Goal: Find specific page/section: Find specific page/section

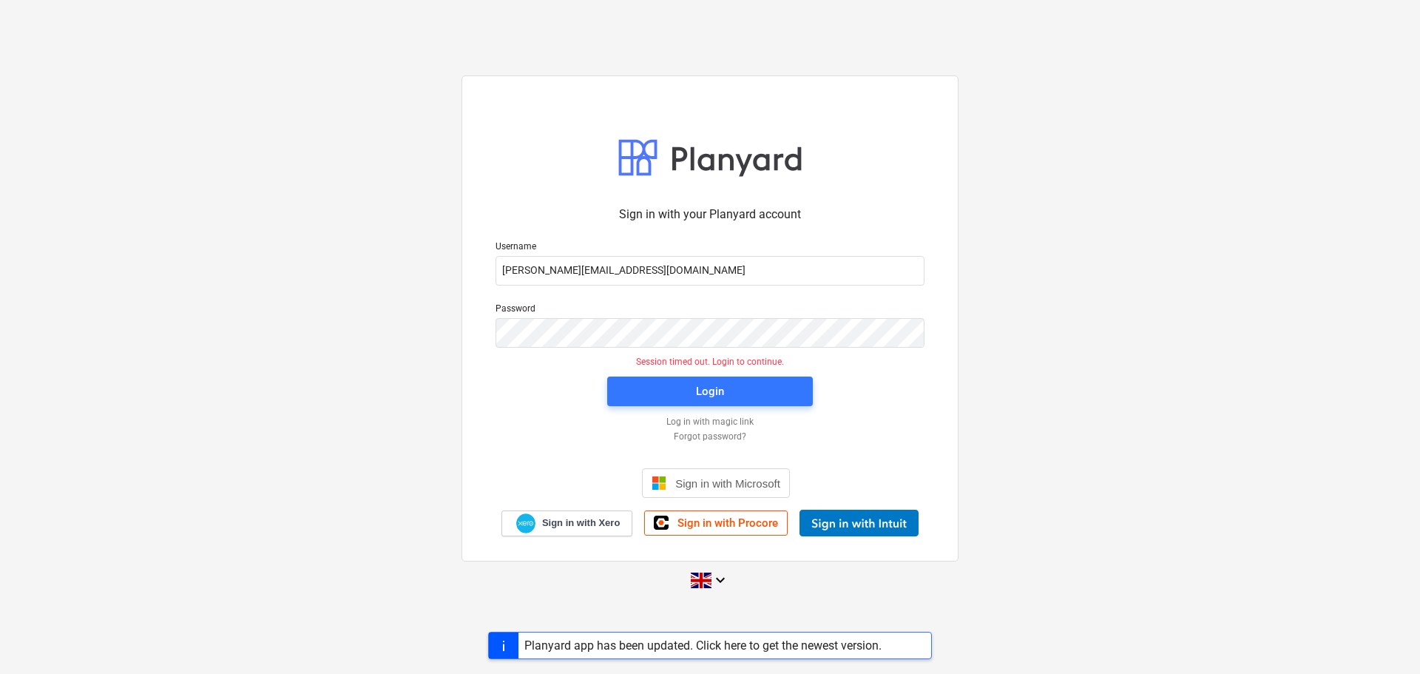
click at [687, 375] on div "Login" at bounding box center [709, 391] width 223 height 47
click at [695, 387] on span "Login" at bounding box center [710, 391] width 170 height 19
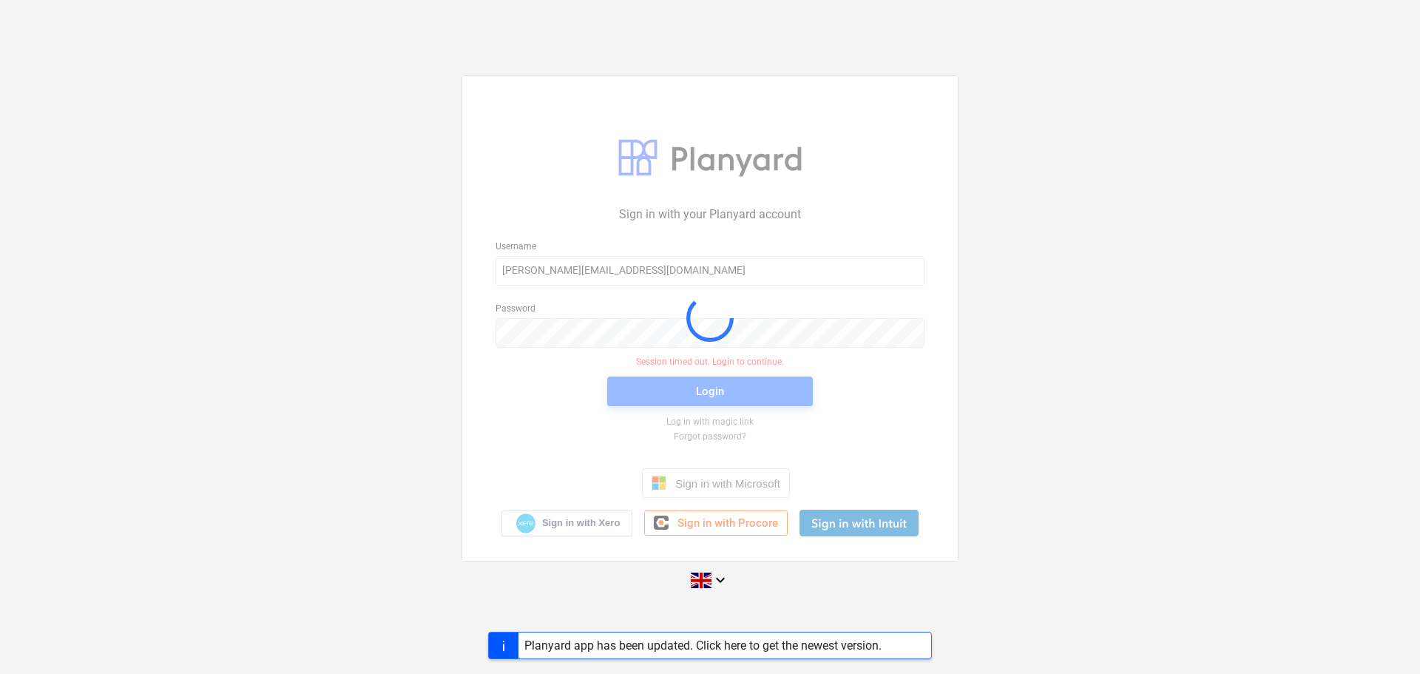
click at [1035, 299] on div "Sign in with your Planyard account Username [PERSON_NAME][EMAIL_ADDRESS][DOMAIN…" at bounding box center [710, 337] width 1420 height 547
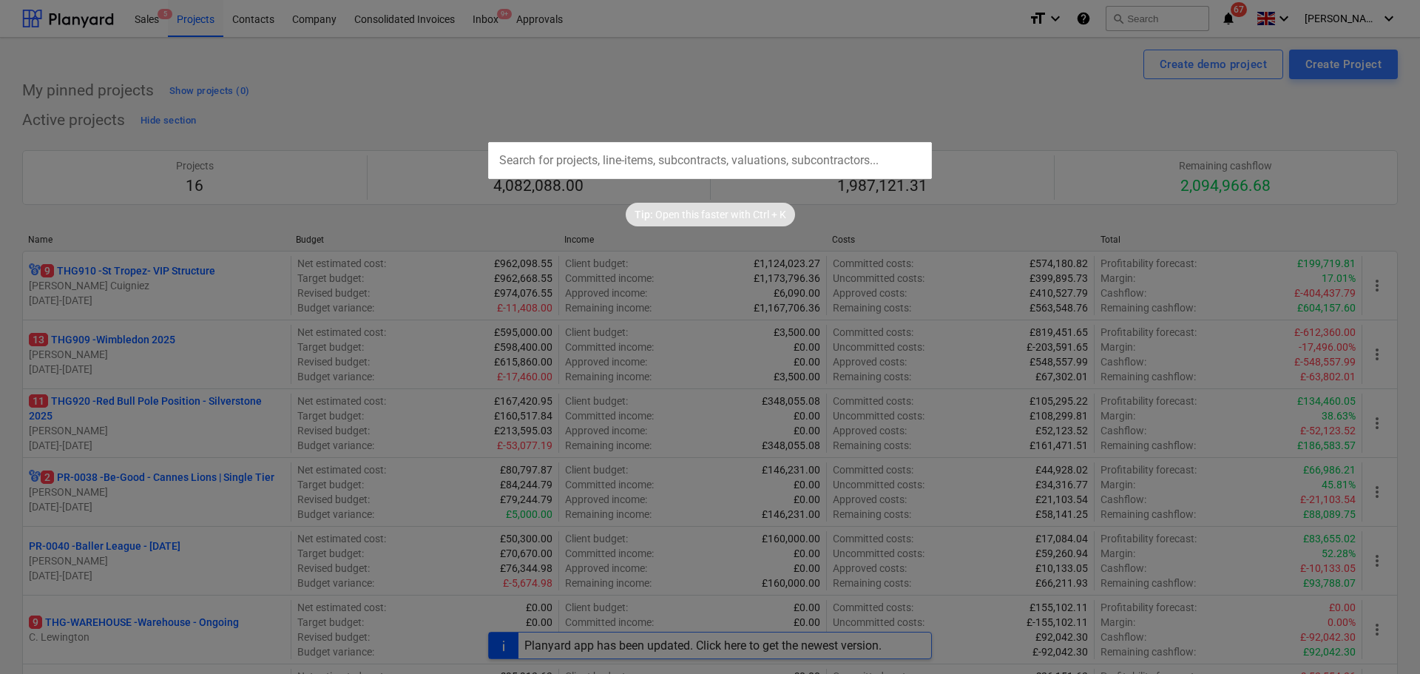
click at [979, 110] on div at bounding box center [710, 337] width 1420 height 674
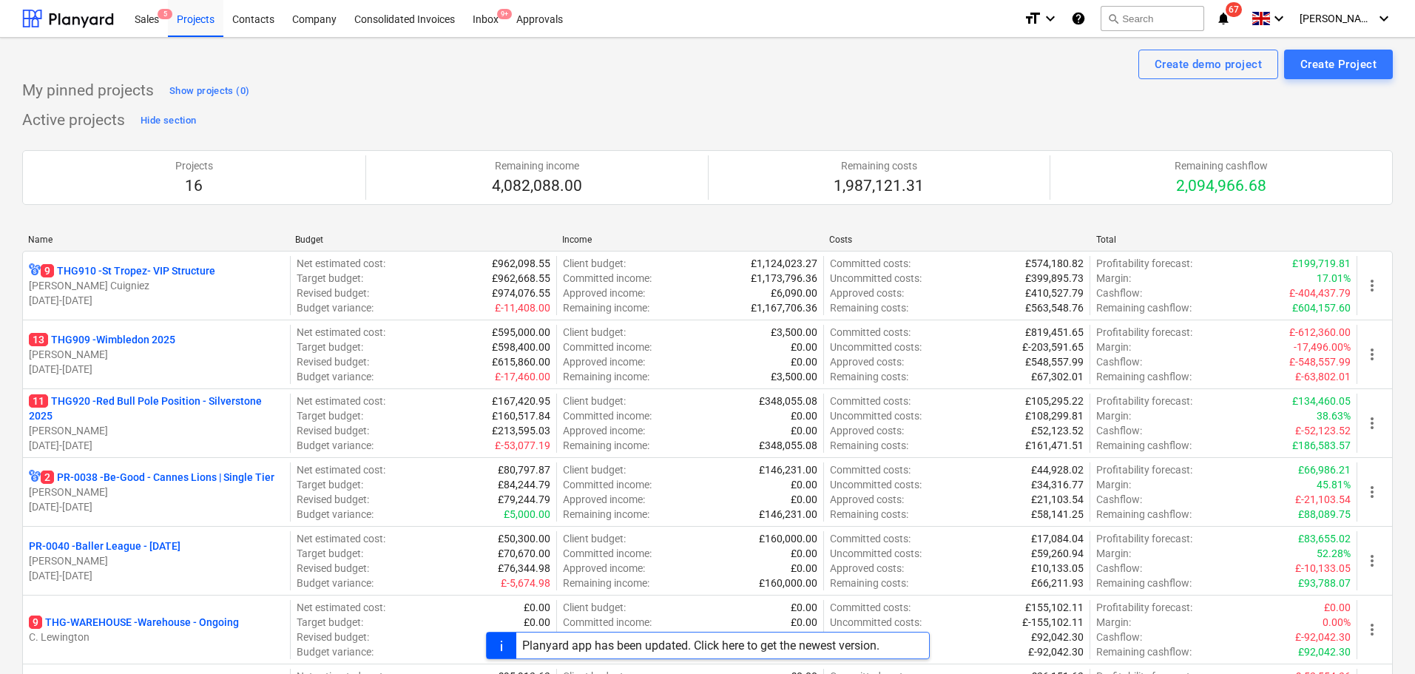
click at [380, 74] on div "Create demo project Create Project" at bounding box center [707, 65] width 1370 height 30
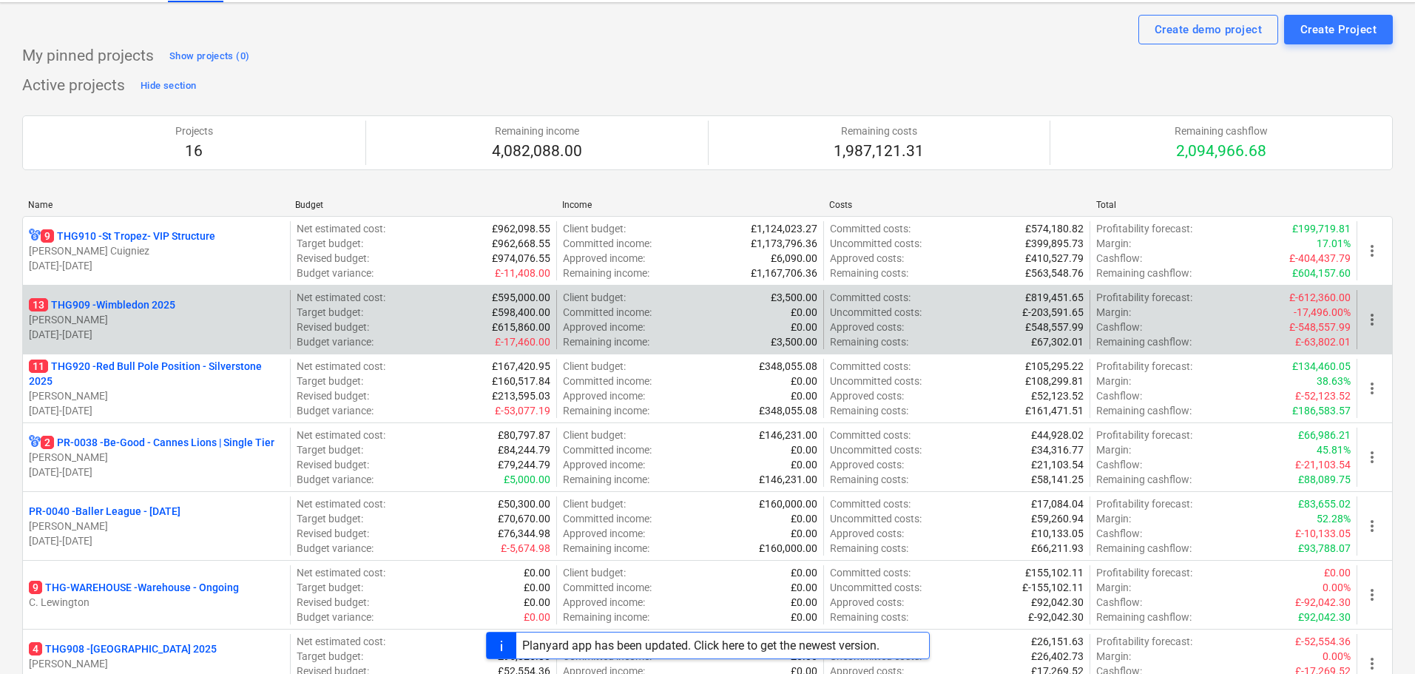
scroll to position [33, 0]
click at [256, 318] on p "[PERSON_NAME]" at bounding box center [156, 321] width 255 height 15
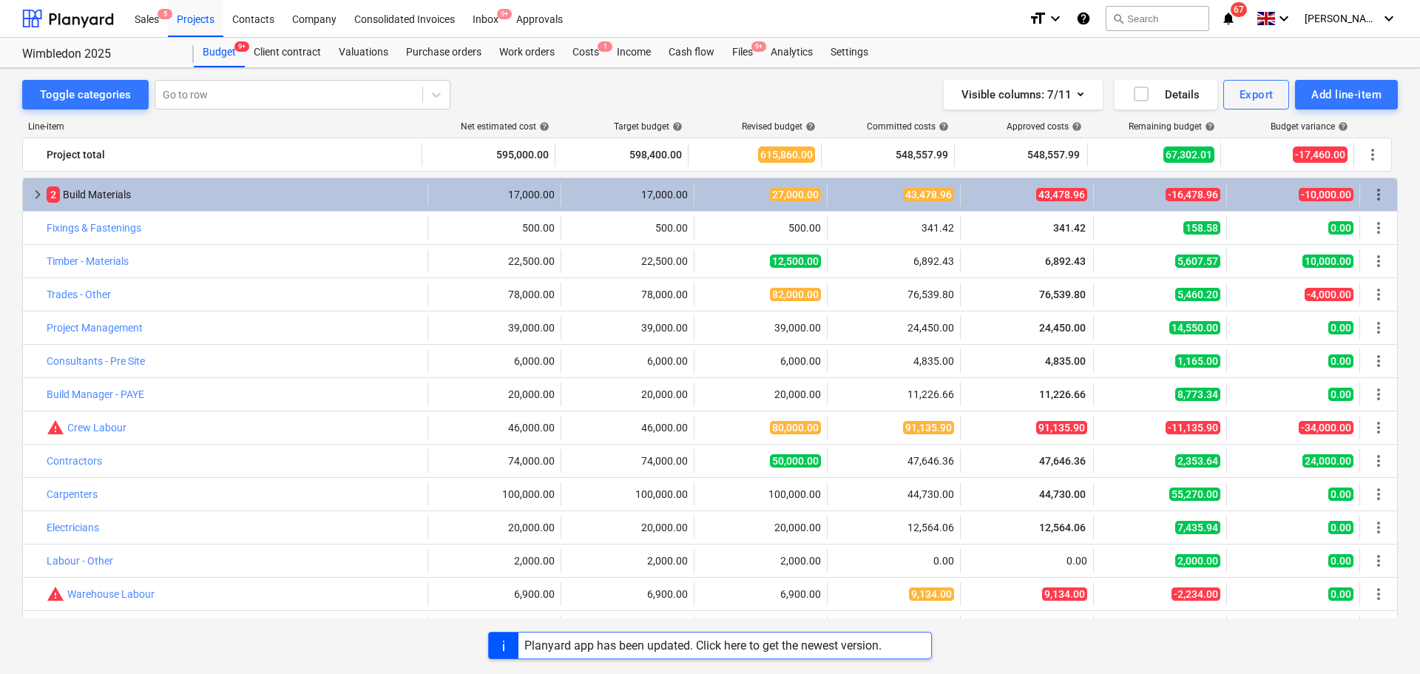
click at [603, 97] on div "Toggle categories Go to row Visible columns : 7/11 Details Export Add line-item" at bounding box center [710, 95] width 1376 height 30
click at [601, 95] on div "Toggle categories Go to row Visible columns : 7/11 Details Export Add line-item" at bounding box center [710, 95] width 1376 height 30
click at [575, 60] on div "Costs 1" at bounding box center [586, 53] width 44 height 30
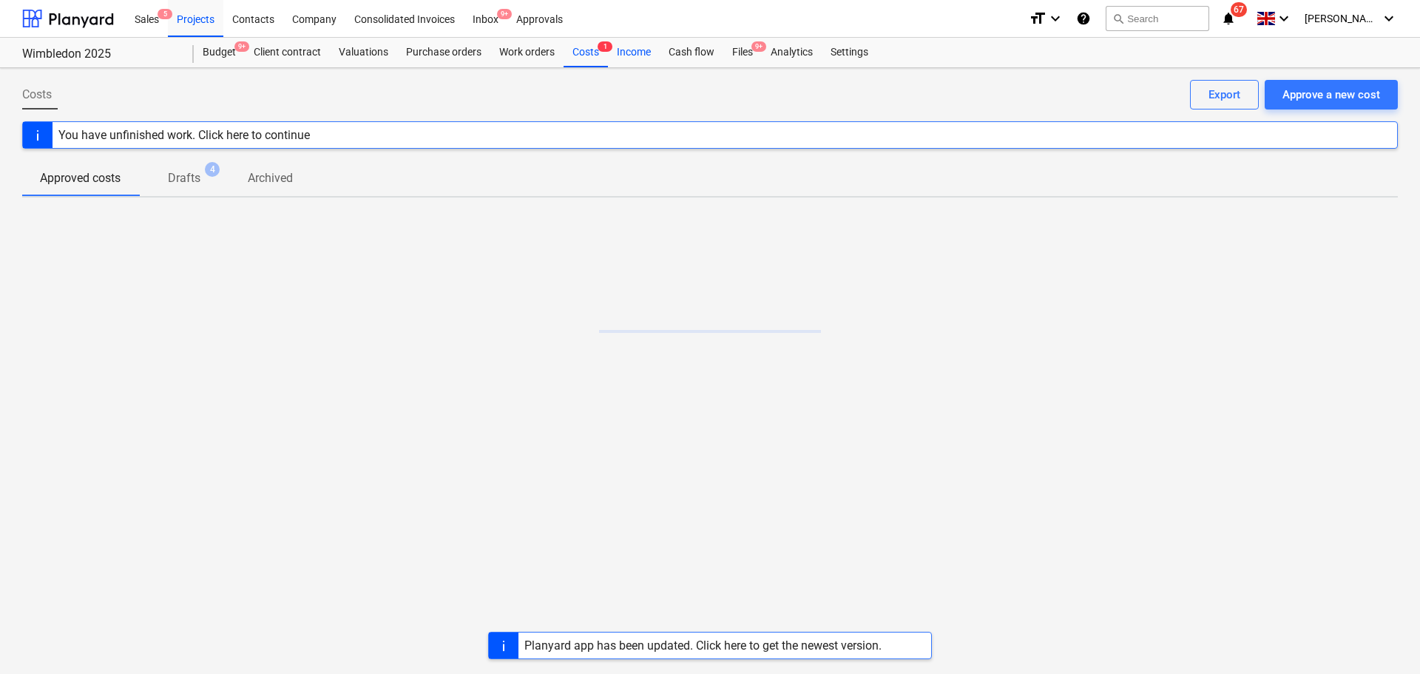
click at [629, 52] on div "Income" at bounding box center [634, 53] width 52 height 30
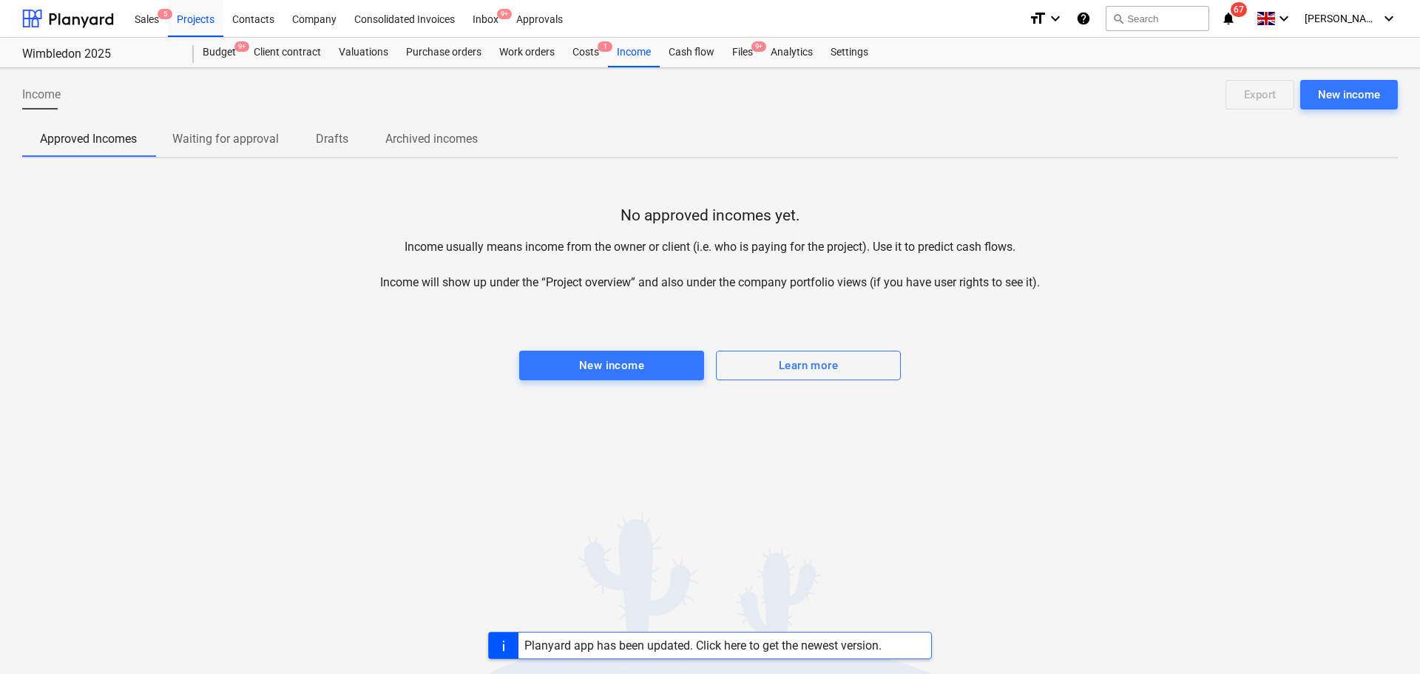
click at [844, 163] on div "Income New income Export Approved Incomes Waiting for approval Drafts Archived …" at bounding box center [710, 371] width 1420 height 606
click at [768, 506] on div "Income New income Export Approved Incomes Waiting for approval Drafts Archived …" at bounding box center [710, 371] width 1420 height 606
drag, startPoint x: 339, startPoint y: 266, endPoint x: 358, endPoint y: 266, distance: 18.5
click at [339, 266] on div "No approved incomes yet. Income usually means income from the owner or client (…" at bounding box center [710, 281] width 1376 height 222
click at [1024, 291] on div at bounding box center [710, 306] width 1376 height 30
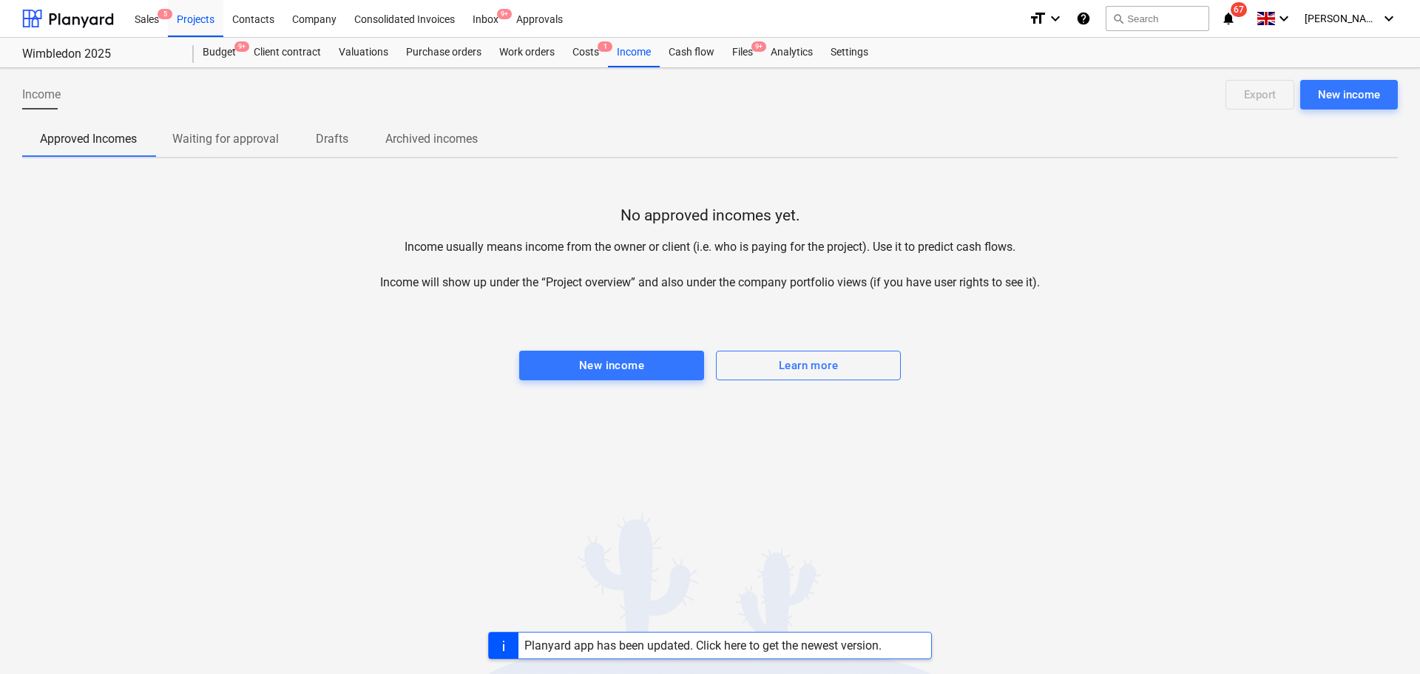
click at [1024, 291] on div at bounding box center [710, 306] width 1376 height 30
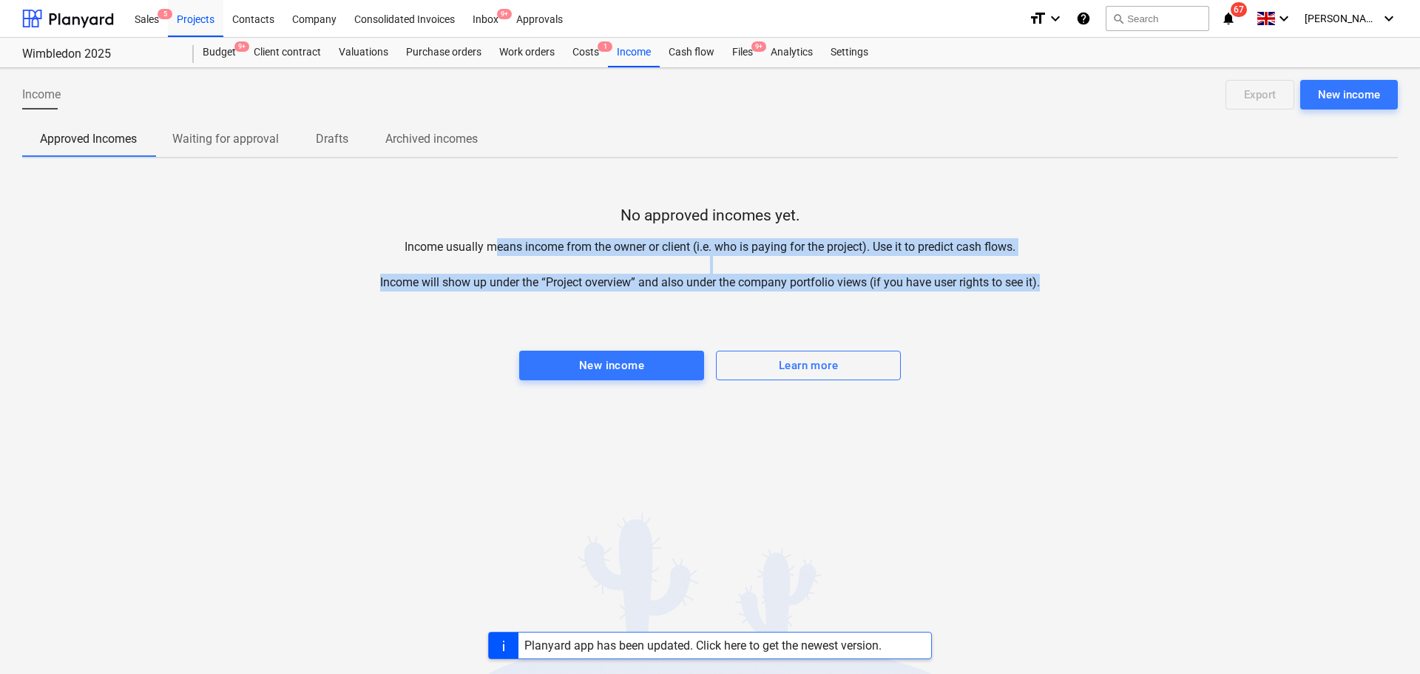
drag, startPoint x: 496, startPoint y: 170, endPoint x: 1075, endPoint y: 461, distance: 648.3
click at [1075, 461] on div "Income New income Export Approved Incomes Waiting for approval Drafts Archived …" at bounding box center [710, 371] width 1420 height 606
drag, startPoint x: 589, startPoint y: 214, endPoint x: 967, endPoint y: 382, distance: 413.5
click at [965, 379] on div "No approved incomes yet. Income usually means income from the owner or client (…" at bounding box center [710, 281] width 1376 height 222
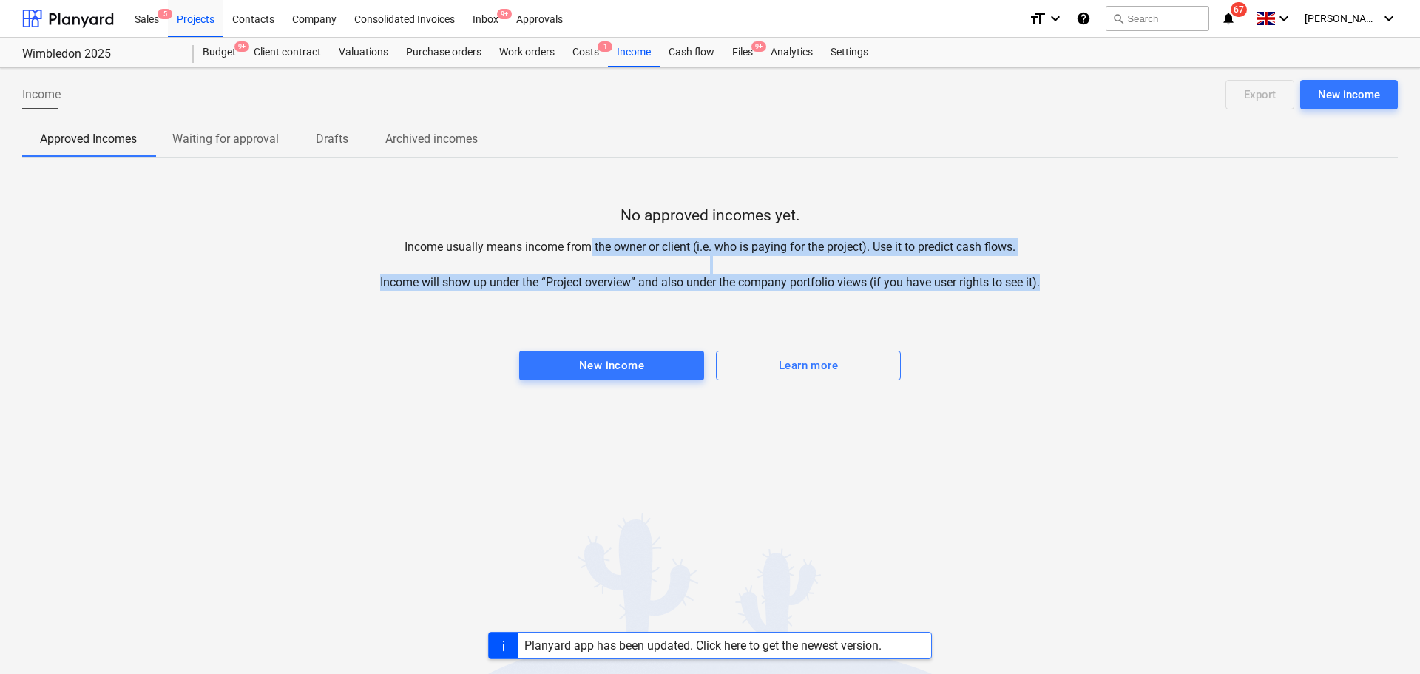
click at [974, 420] on div "Income New income Export Approved Incomes Waiting for approval Drafts Archived …" at bounding box center [710, 371] width 1420 height 606
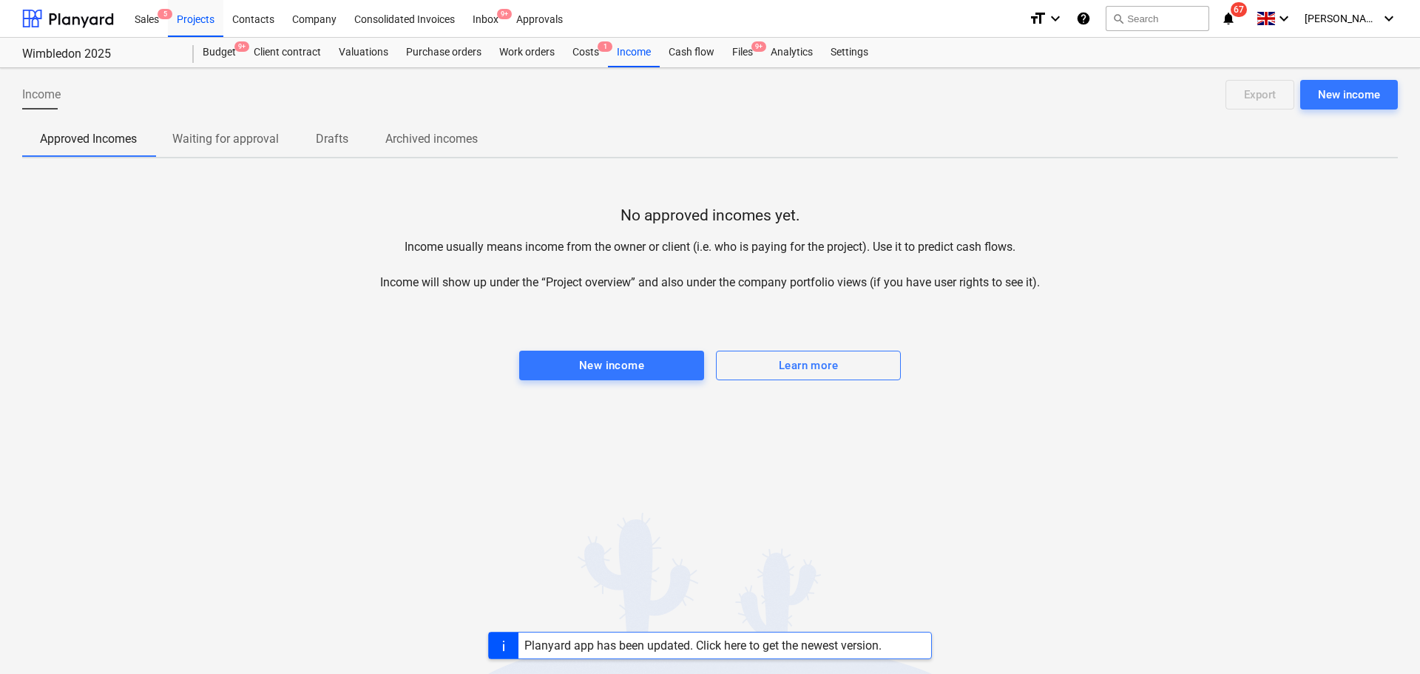
click at [974, 420] on div "Income New income Export Approved Incomes Waiting for approval Drafts Archived …" at bounding box center [710, 371] width 1420 height 606
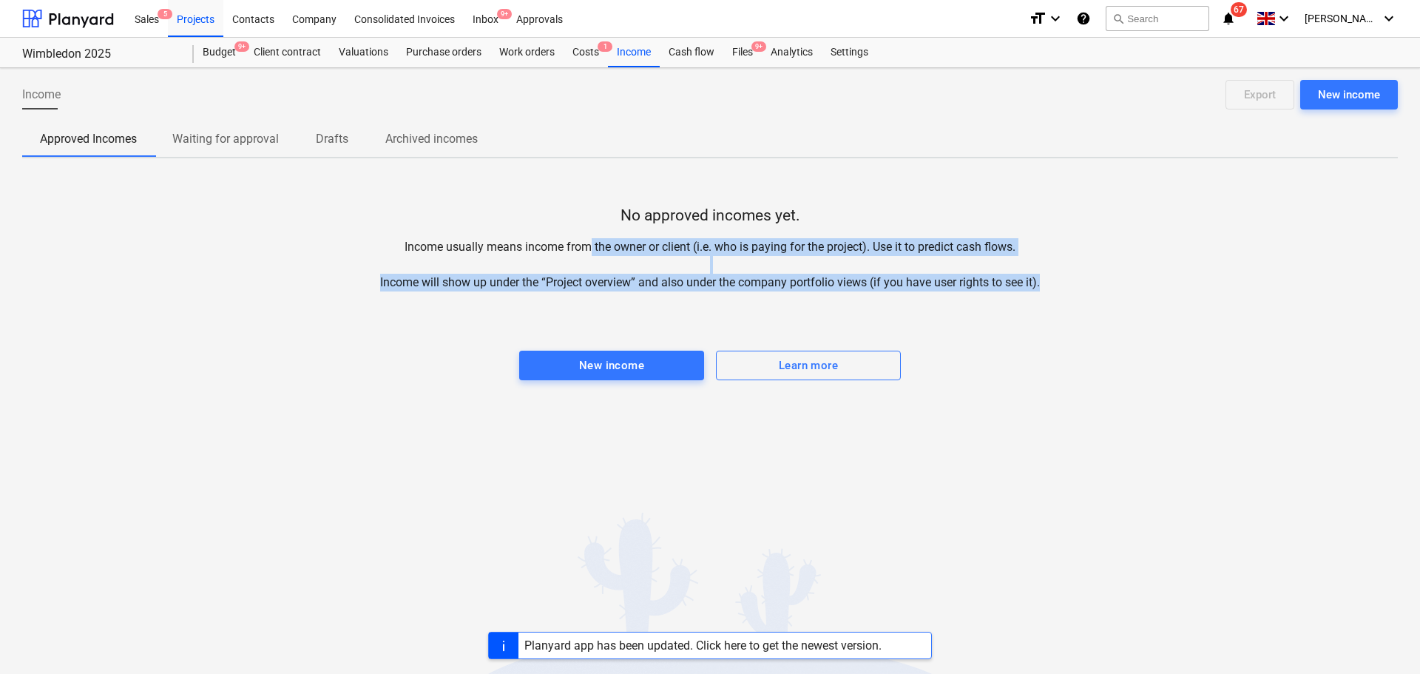
drag, startPoint x: 586, startPoint y: 190, endPoint x: 1041, endPoint y: 365, distance: 487.9
click at [1041, 365] on div "No approved incomes yet. Income usually means income from the owner or client (…" at bounding box center [710, 281] width 1376 height 222
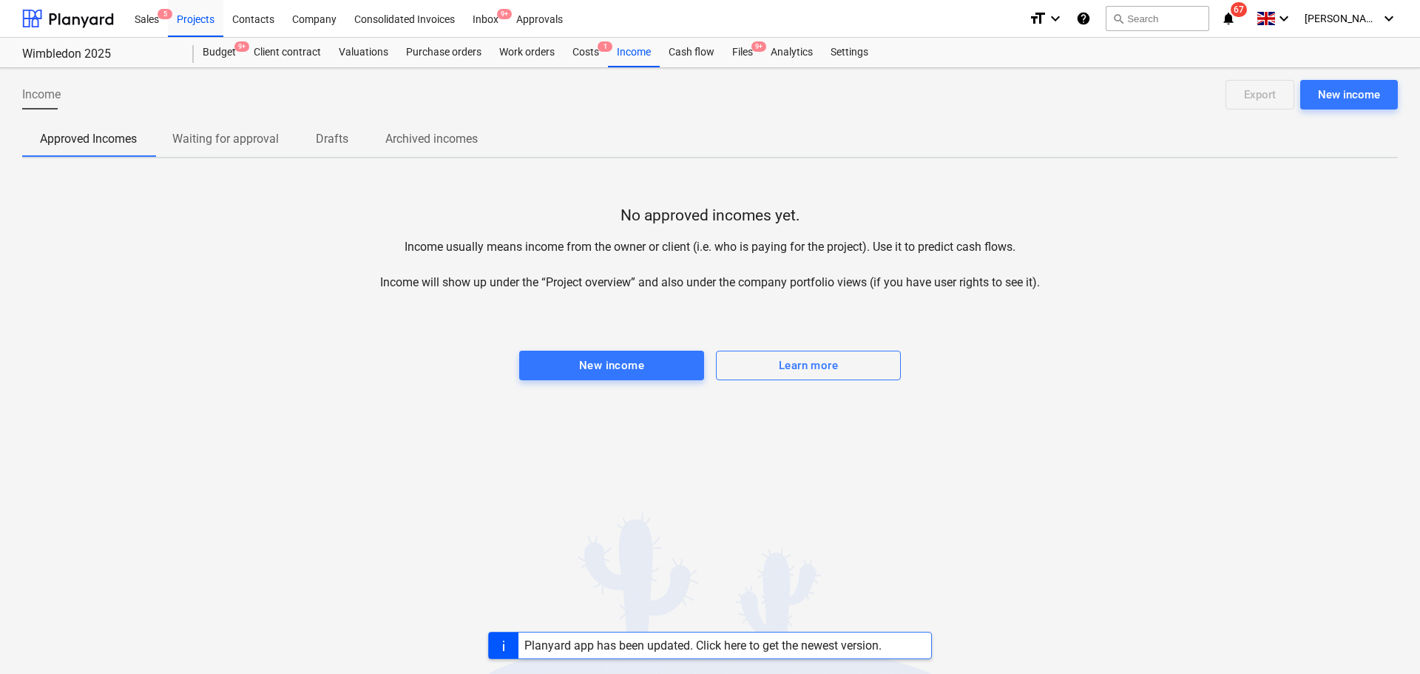
click at [1055, 359] on div "No approved incomes yet. Income usually means income from the owner or client (…" at bounding box center [710, 281] width 1376 height 222
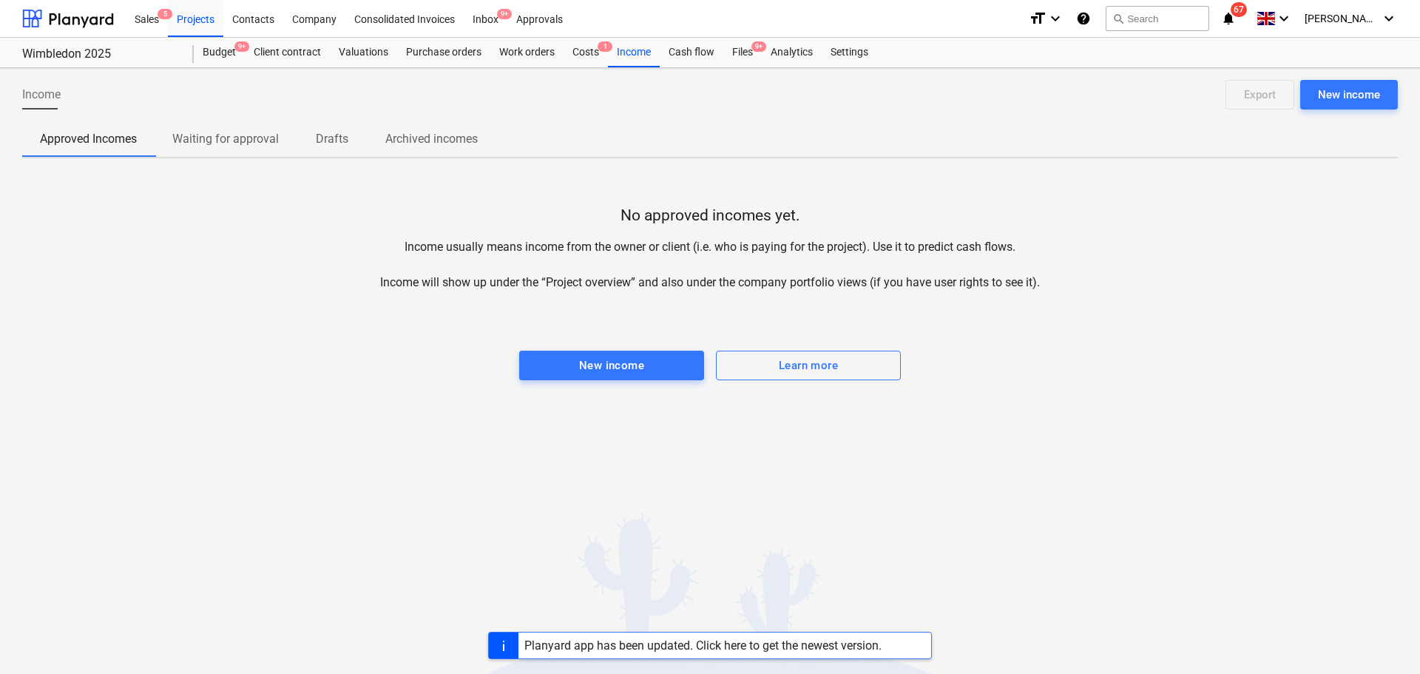
click at [1103, 420] on div "Income New income Export Approved Incomes Waiting for approval Drafts Archived …" at bounding box center [710, 371] width 1420 height 606
click at [1100, 441] on div "Income New income Export Approved Incomes Waiting for approval Drafts Archived …" at bounding box center [710, 371] width 1420 height 606
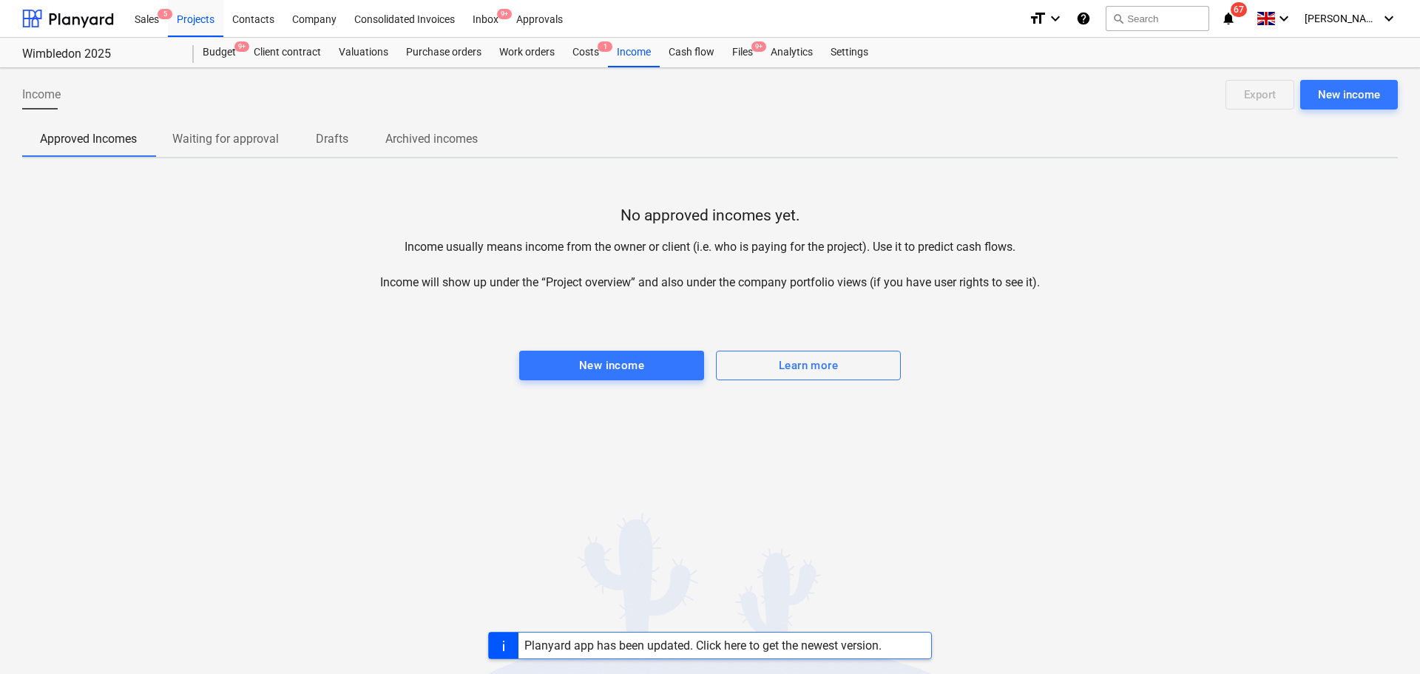
click at [1100, 441] on div "Income New income Export Approved Incomes Waiting for approval Drafts Archived …" at bounding box center [710, 371] width 1420 height 606
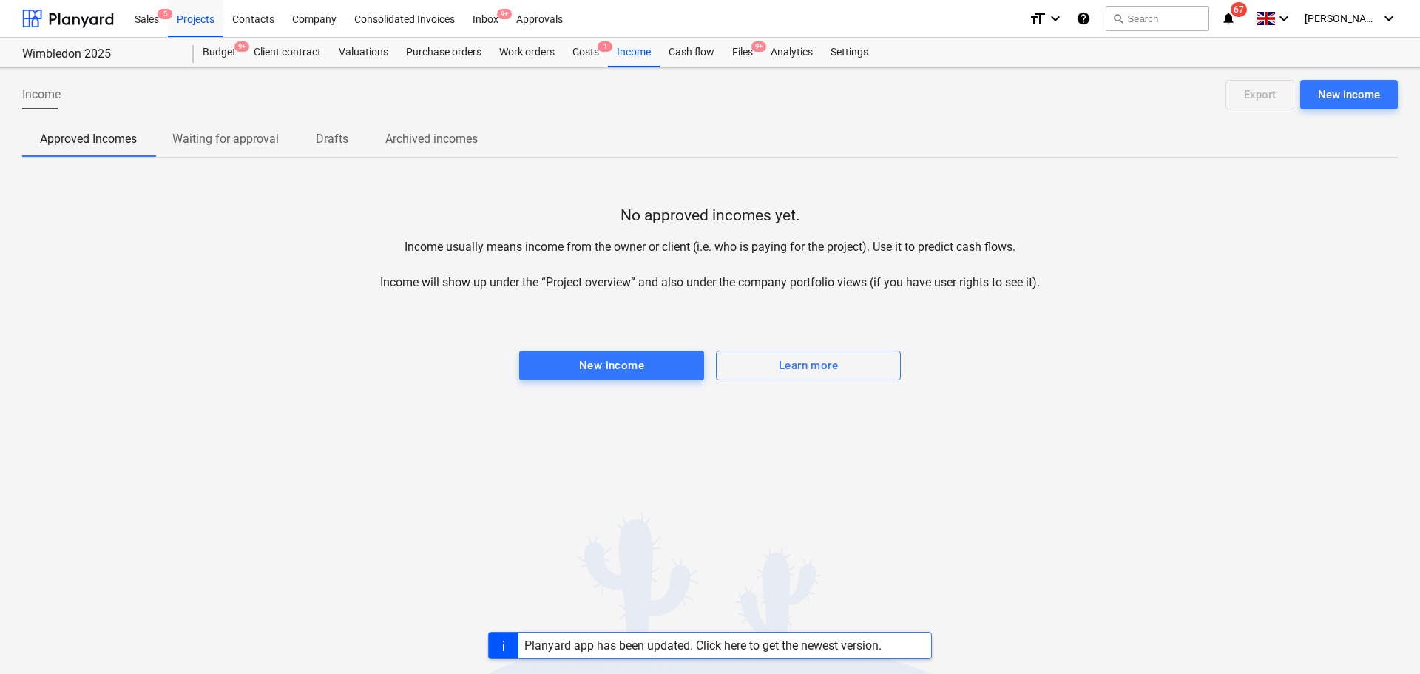
click at [1100, 441] on div "Income New income Export Approved Incomes Waiting for approval Drafts Archived …" at bounding box center [710, 371] width 1420 height 606
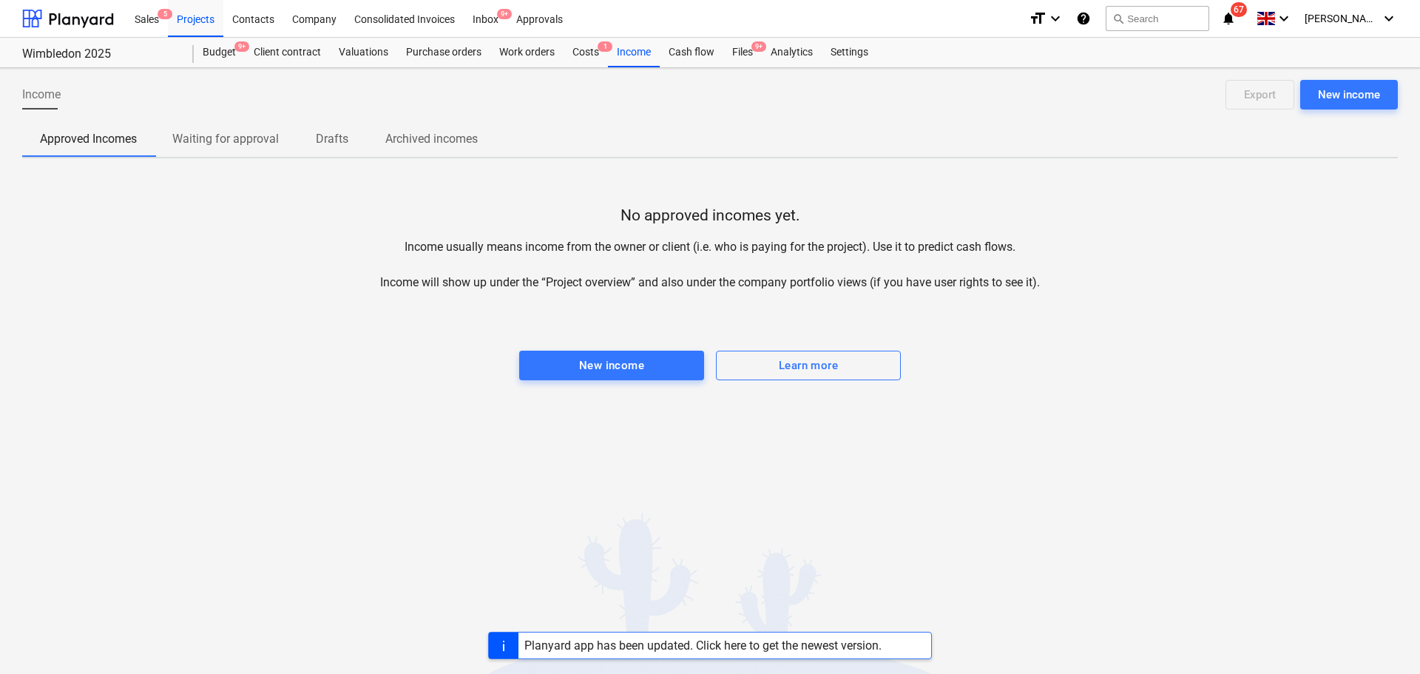
click at [1100, 441] on div "Income New income Export Approved Incomes Waiting for approval Drafts Archived …" at bounding box center [710, 371] width 1420 height 606
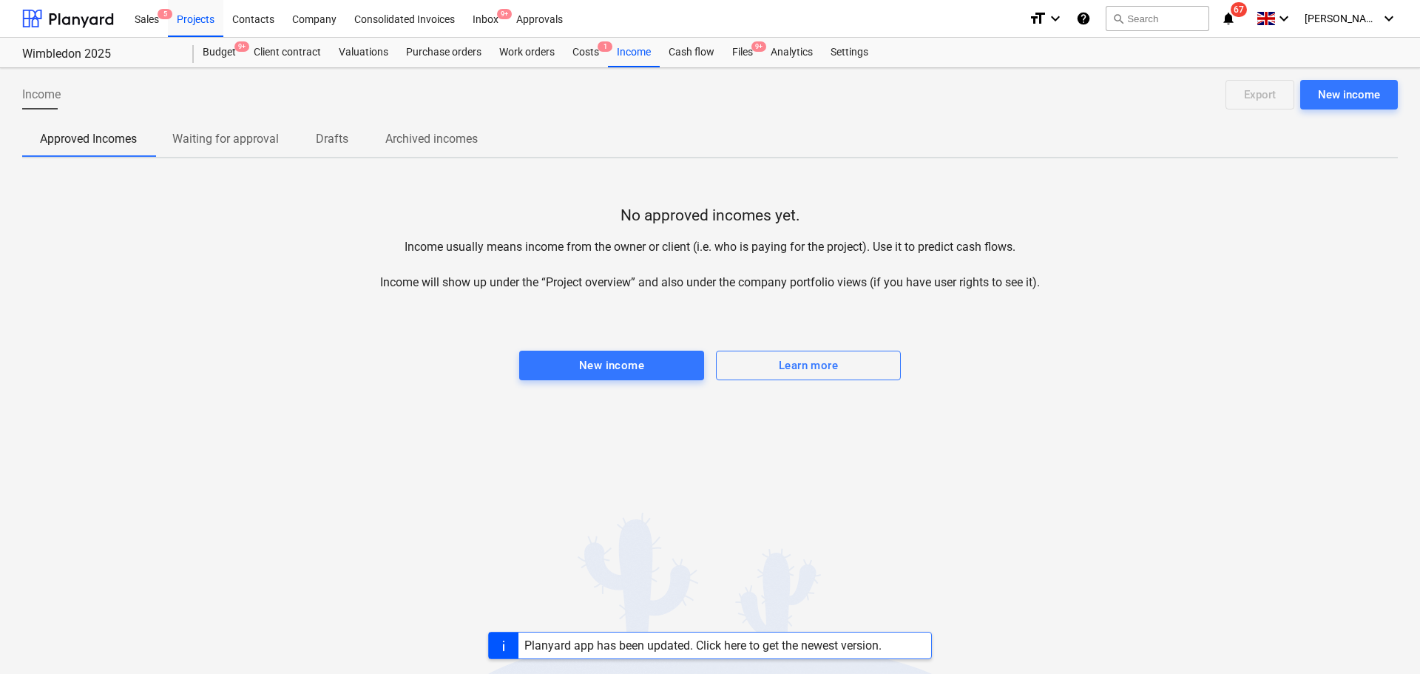
click at [1100, 441] on div "Income New income Export Approved Incomes Waiting for approval Drafts Archived …" at bounding box center [710, 371] width 1420 height 606
